Goal: Transaction & Acquisition: Purchase product/service

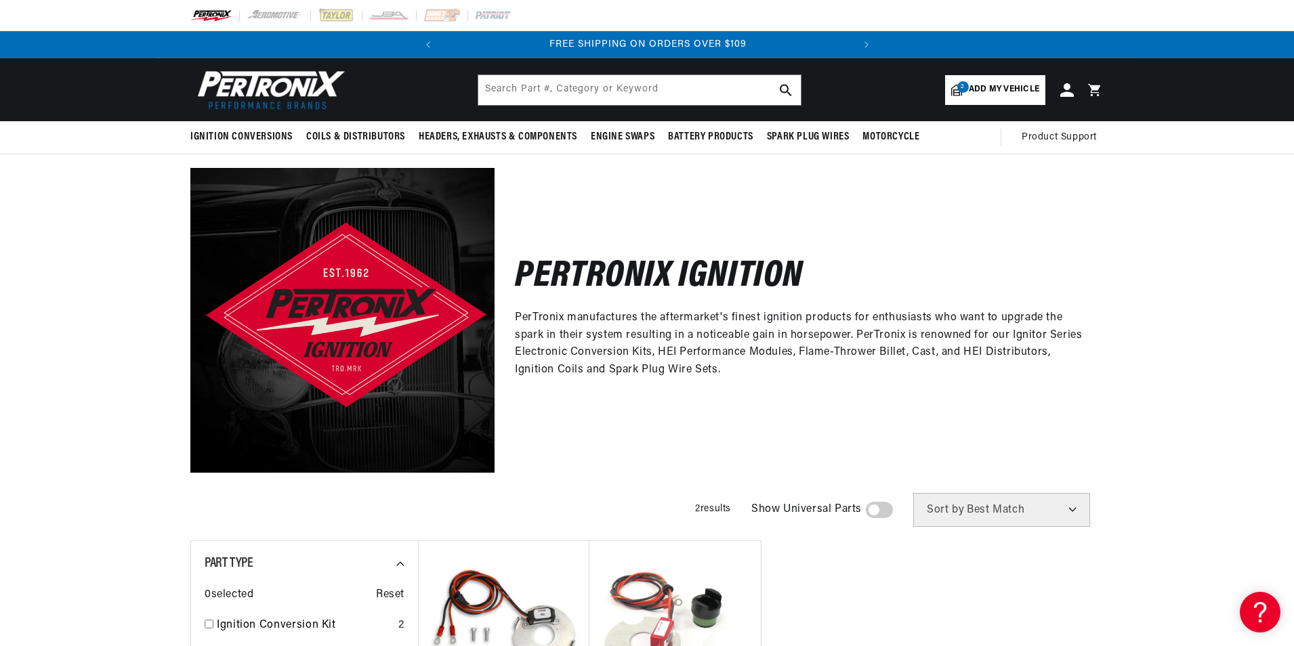
click at [975, 91] on span "Add my vehicle" at bounding box center [1004, 89] width 70 height 13
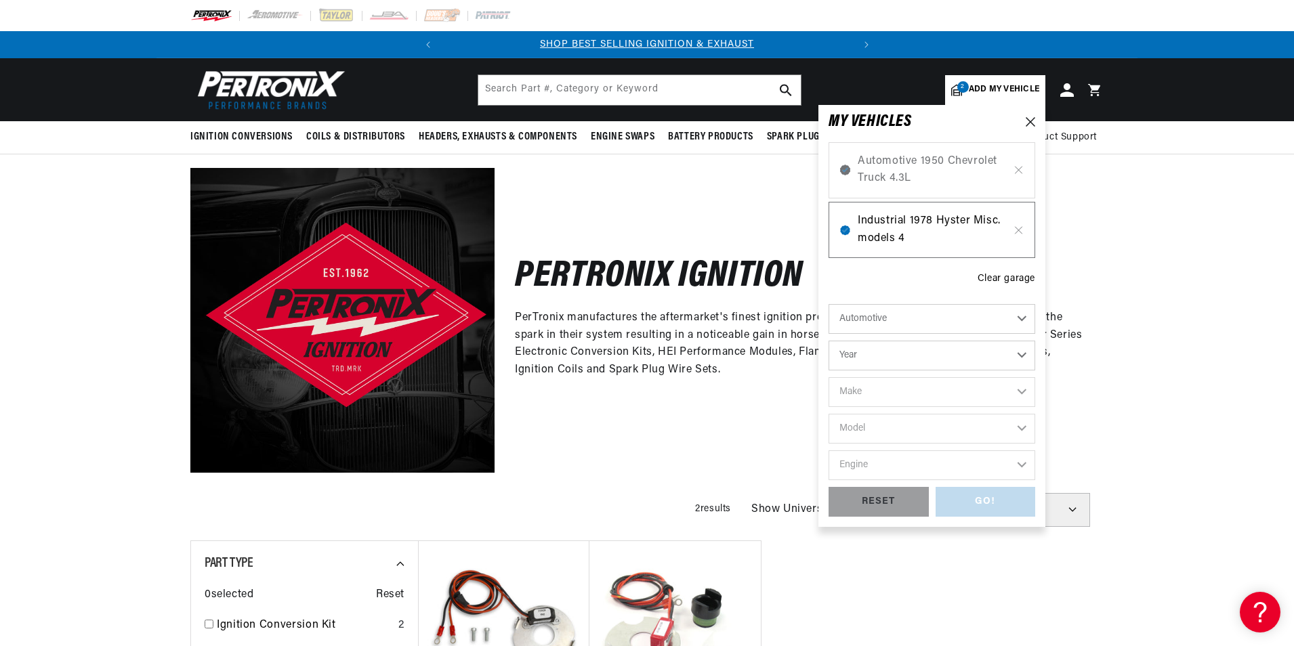
click at [902, 224] on span "Industrial 1978 Hyster Misc. models 4" at bounding box center [932, 230] width 148 height 35
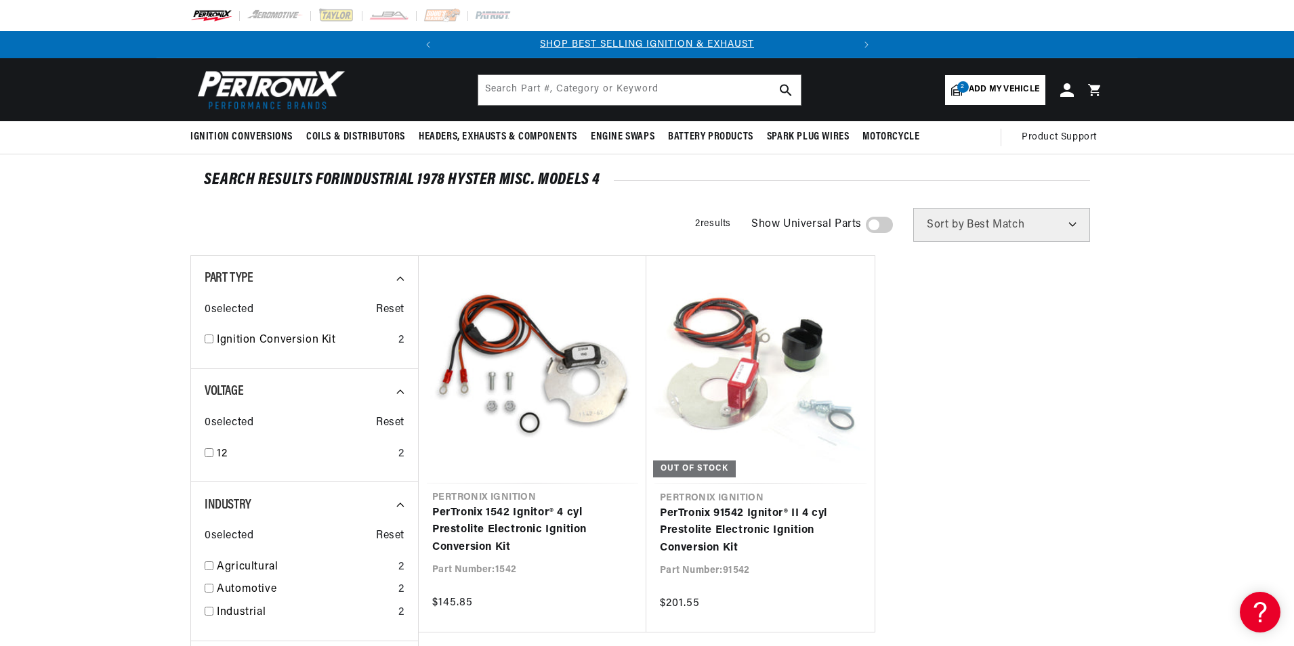
click at [1016, 94] on span "Add my vehicle" at bounding box center [1004, 89] width 70 height 13
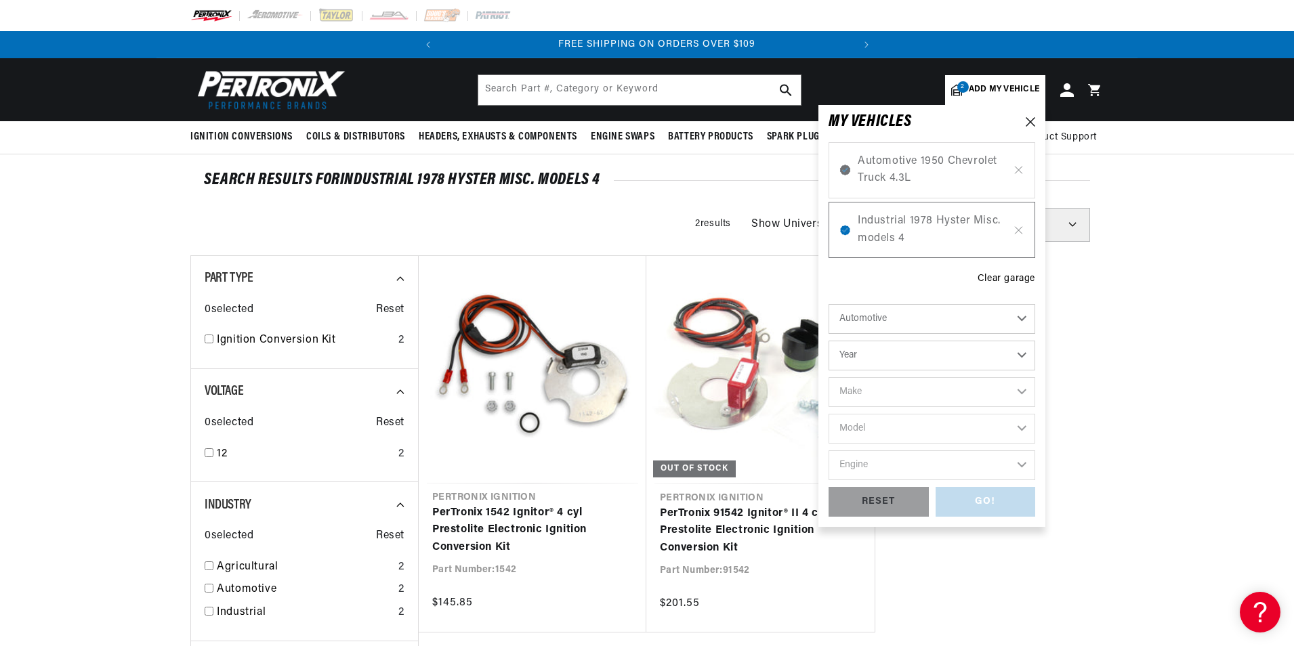
scroll to position [0, 411]
click at [873, 320] on select "Automotive Agricultural Industrial Marine Motorcycle" at bounding box center [932, 319] width 207 height 30
click at [829, 304] on select "Automotive Agricultural Industrial Marine Motorcycle" at bounding box center [932, 319] width 207 height 30
select select "Industrial"
click at [874, 360] on select "Year 1990 1986 1984 1983 1982 1981 1980 1979 1978 1977 1976 1975 1974 1973 1972…" at bounding box center [932, 356] width 207 height 30
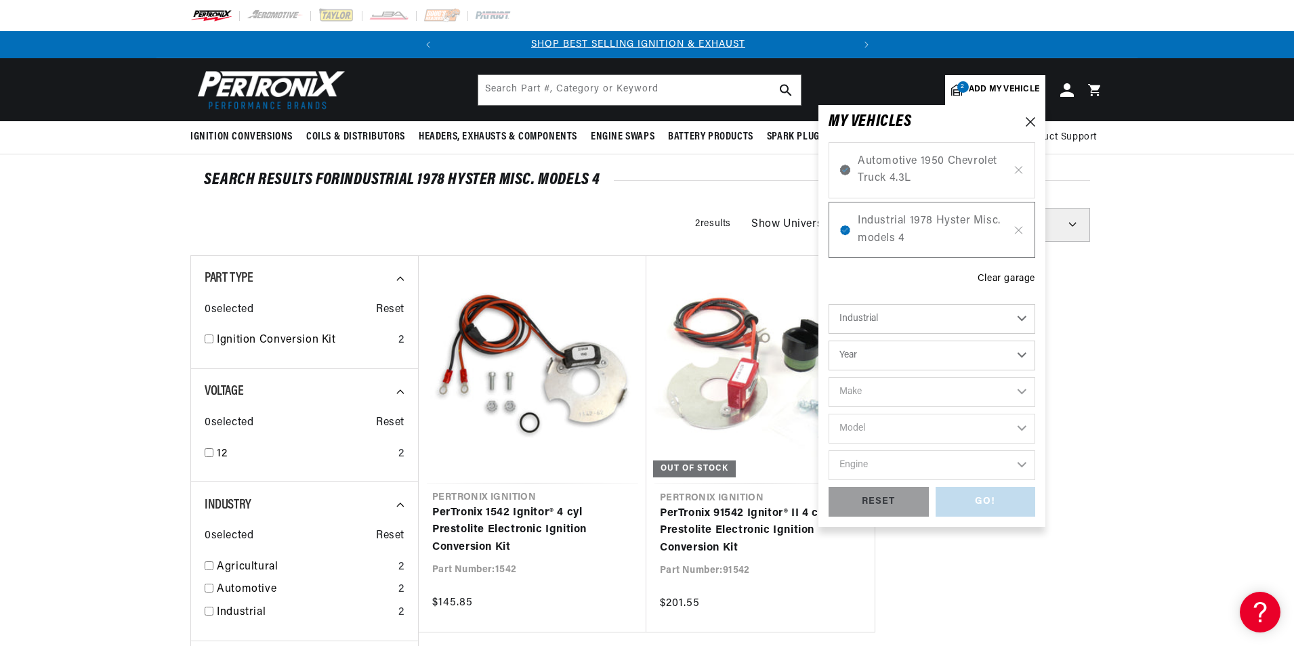
scroll to position [0, 0]
select select "1971"
click at [829, 341] on select "Year 1990 1986 1984 1983 1982 1981 1980 1979 1978 1977 1976 1975 1974 1973 1972…" at bounding box center [932, 356] width 207 height 30
click at [868, 385] on select "Make Allis Chalmers Clark Dyna-Truck Hi-Dynamic IHC Truck John Deere Massey Fer…" at bounding box center [932, 392] width 207 height 30
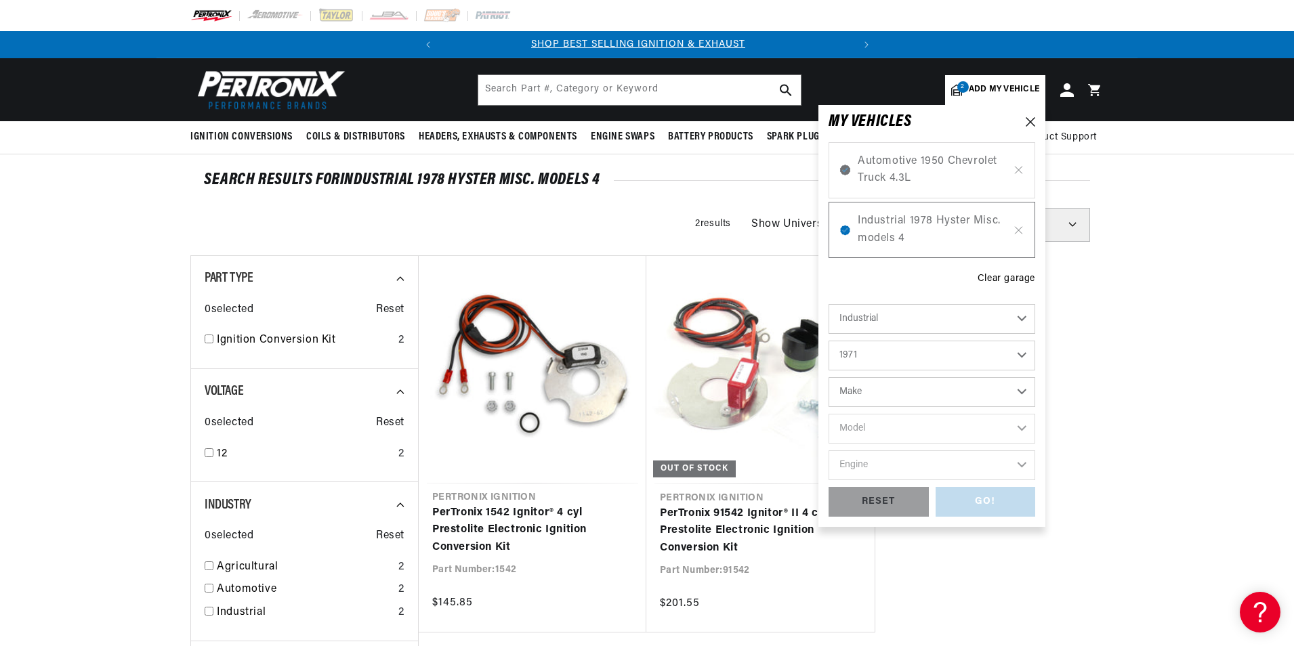
scroll to position [0, 0]
click at [895, 364] on select "1990 1986 1984 1983 1982 1981 1980 1979 1978 1977 1976 1975 1974 1973 1972 1971…" at bounding box center [932, 356] width 207 height 30
click at [829, 341] on select "1990 1986 1984 1983 1982 1981 1980 1979 1978 1977 1976 1975 1974 1973 1972 1971…" at bounding box center [932, 356] width 207 height 30
select select "1981"
click at [893, 390] on select "Make Allis Chalmers" at bounding box center [932, 392] width 207 height 30
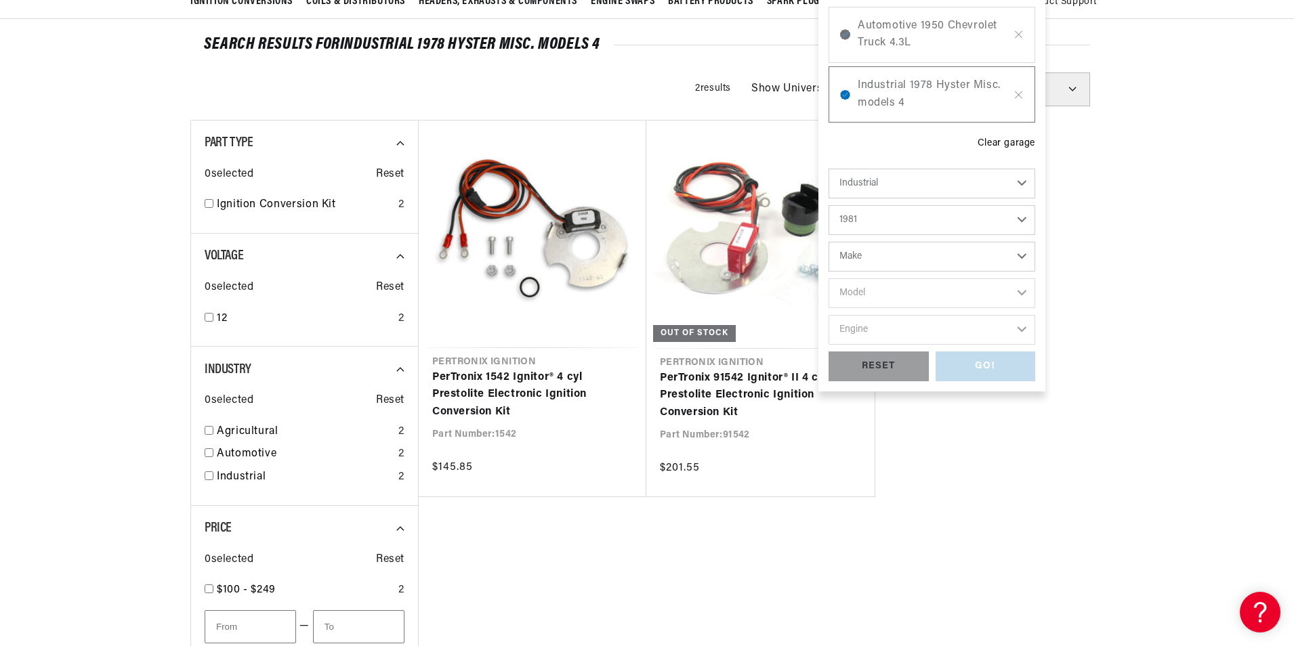
click at [914, 184] on select "Automotive Agricultural Industrial Marine Motorcycle" at bounding box center [932, 184] width 207 height 30
click at [829, 169] on select "Automotive Agricultural Industrial Marine Motorcycle" at bounding box center [932, 184] width 207 height 30
click at [917, 223] on select "1990 1986 1984 1983 1982 1981 1980 1979 1978 1977 1976 1975 1974 1973 1972 1971…" at bounding box center [932, 220] width 207 height 30
click at [829, 205] on select "1990 1986 1984 1983 1982 1981 1980 1979 1978 1977 1976 1975 1974 1973 1972 1971…" at bounding box center [932, 220] width 207 height 30
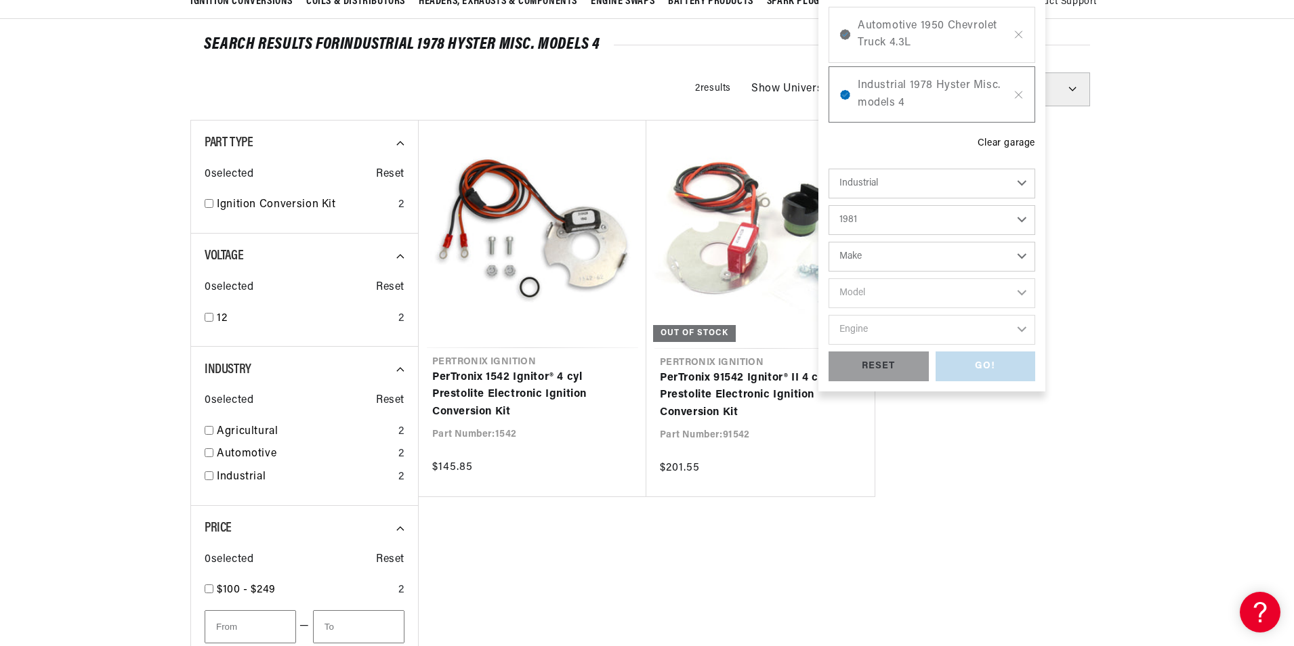
click at [901, 249] on select "Make Allis Chalmers" at bounding box center [932, 257] width 207 height 30
click at [907, 258] on select "Make Allis Chalmers" at bounding box center [932, 257] width 207 height 30
click at [1019, 251] on select "Make Allis Chalmers" at bounding box center [932, 257] width 207 height 30
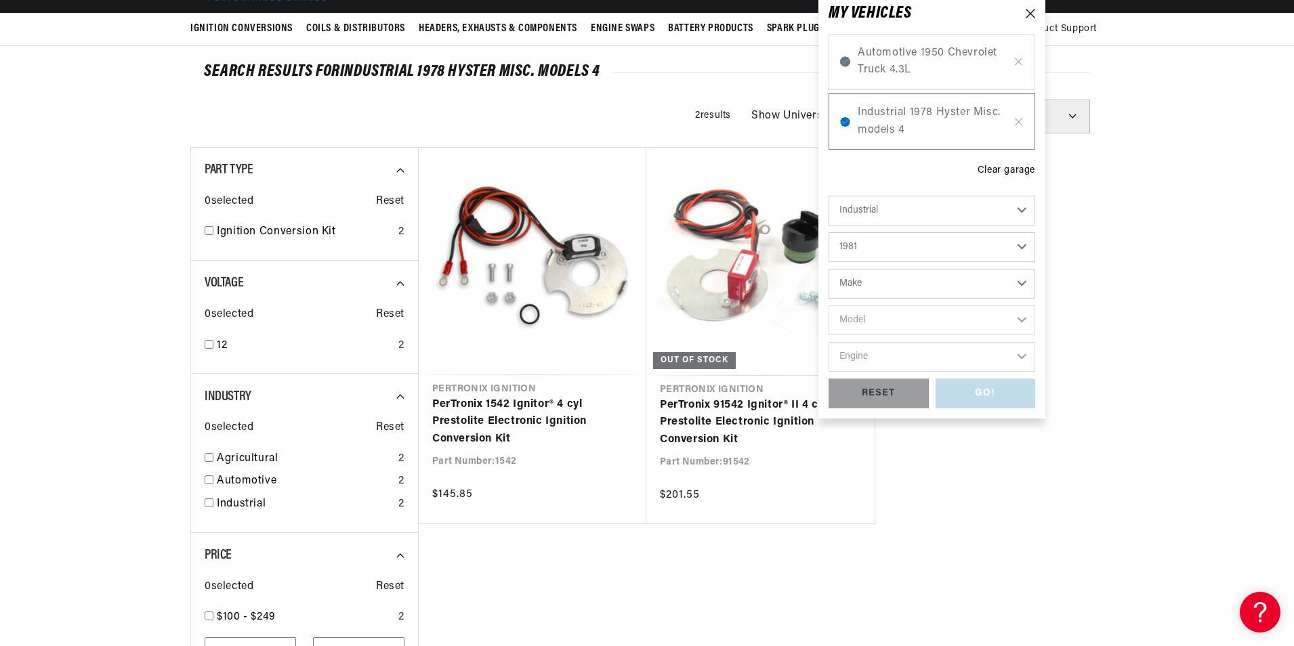
scroll to position [0, 0]
